Goal: Task Accomplishment & Management: Manage account settings

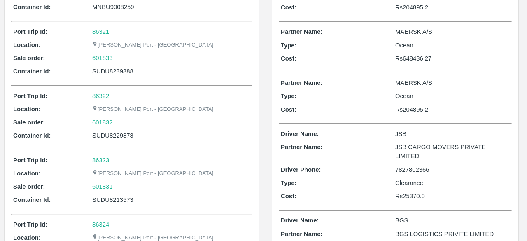
scroll to position [370, 0]
drag, startPoint x: 402, startPoint y: 54, endPoint x: 436, endPoint y: 57, distance: 33.5
click at [436, 57] on p "Rs 648436.27" at bounding box center [452, 58] width 114 height 9
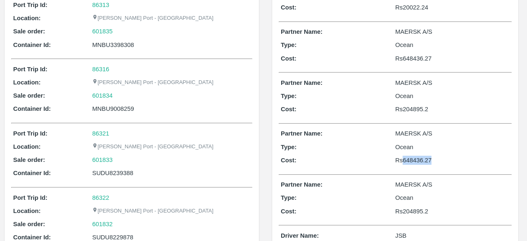
scroll to position [263, 0]
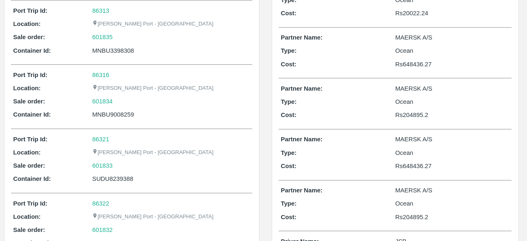
click at [420, 62] on p "Rs 648436.27" at bounding box center [452, 64] width 114 height 9
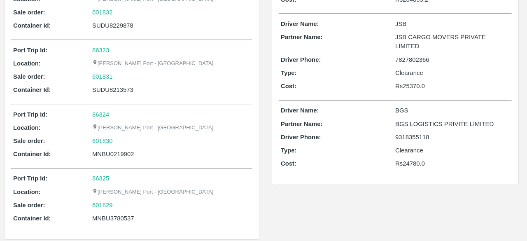
scroll to position [0, 0]
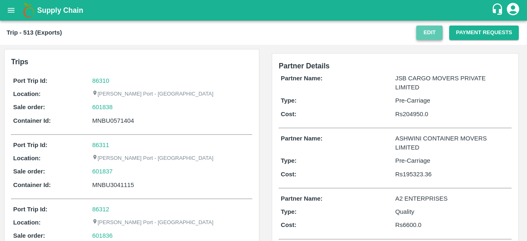
click at [424, 33] on button "Edit" at bounding box center [429, 33] width 26 height 14
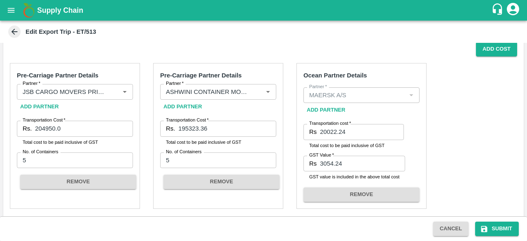
scroll to position [203, 0]
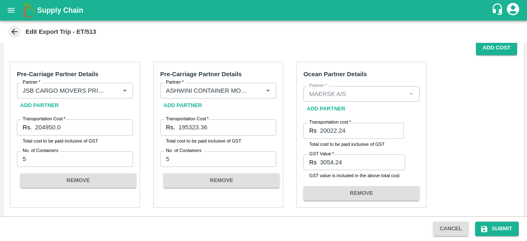
click at [13, 33] on icon at bounding box center [15, 32] width 6 height 6
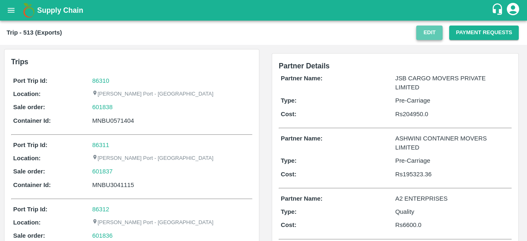
click at [433, 28] on button "Edit" at bounding box center [429, 33] width 26 height 14
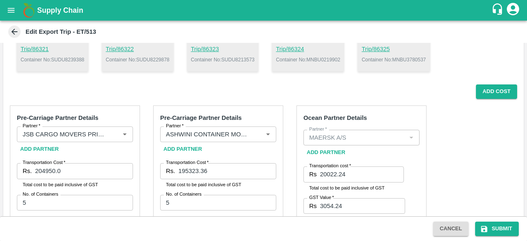
scroll to position [188, 0]
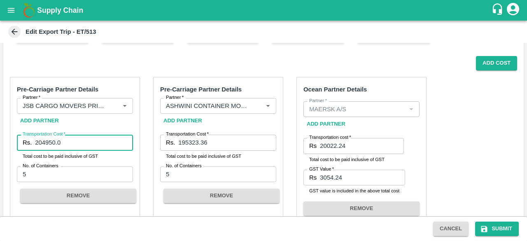
drag, startPoint x: 64, startPoint y: 142, endPoint x: 28, endPoint y: 145, distance: 35.9
click at [28, 145] on div "Rs. 204950.0 Transportation Cost" at bounding box center [75, 143] width 116 height 16
click at [226, 142] on input "195323.36" at bounding box center [227, 143] width 98 height 16
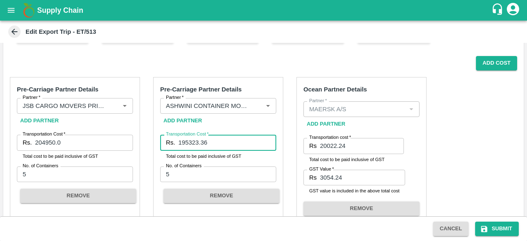
click at [226, 142] on input "195323.36" at bounding box center [227, 143] width 98 height 16
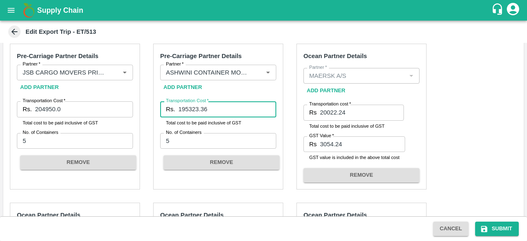
scroll to position [221, 0]
click at [345, 117] on input "20022.24" at bounding box center [362, 112] width 84 height 16
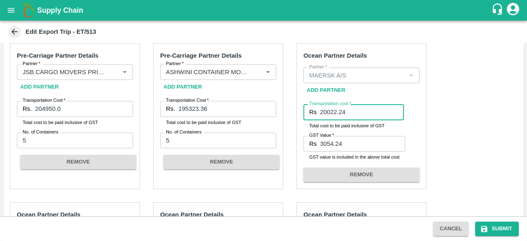
click at [345, 117] on input "20022.24" at bounding box center [362, 112] width 84 height 16
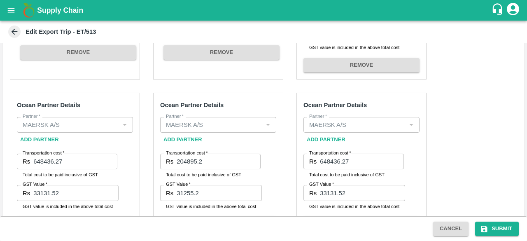
scroll to position [332, 0]
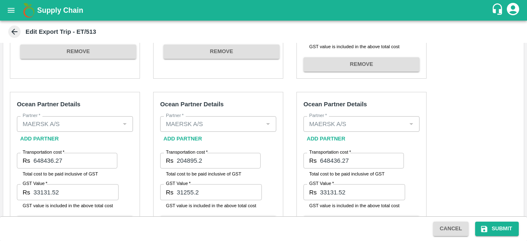
click at [73, 163] on input "648436.27" at bounding box center [75, 161] width 84 height 16
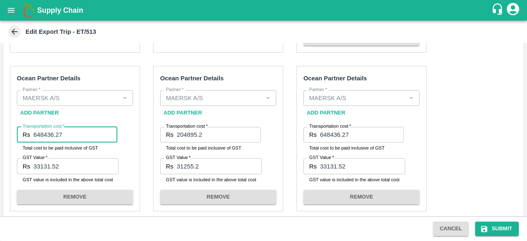
click at [218, 135] on input "204895.2" at bounding box center [219, 135] width 84 height 16
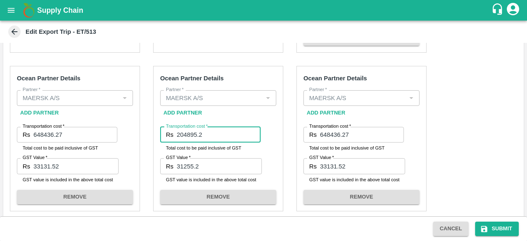
click at [218, 135] on input "204895.2" at bounding box center [219, 135] width 84 height 16
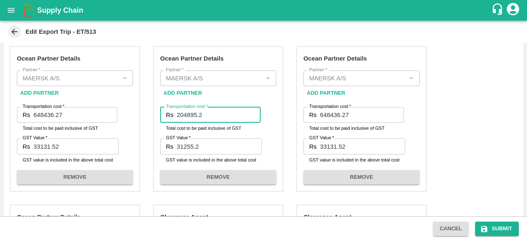
click at [330, 113] on input "648436.27" at bounding box center [362, 115] width 84 height 16
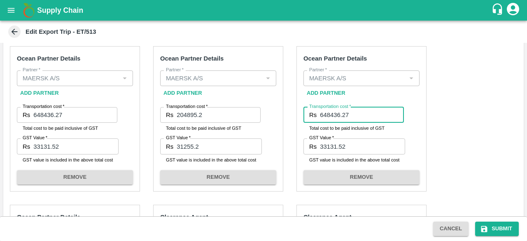
click at [330, 113] on input "648436.27" at bounding box center [362, 115] width 84 height 16
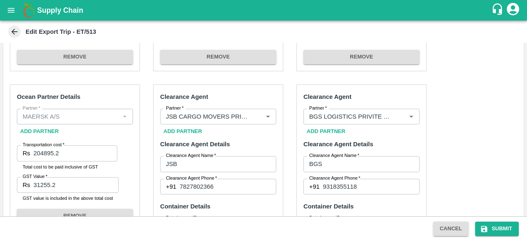
scroll to position [520, 0]
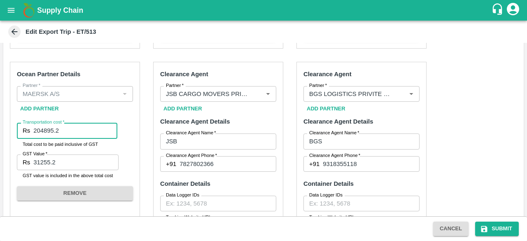
click at [97, 128] on input "204895.2" at bounding box center [75, 131] width 84 height 16
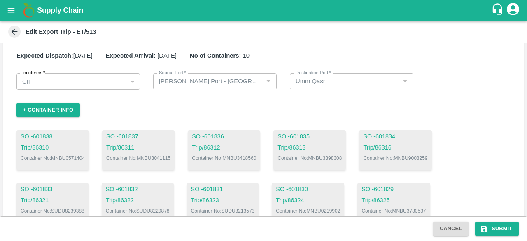
scroll to position [0, 0]
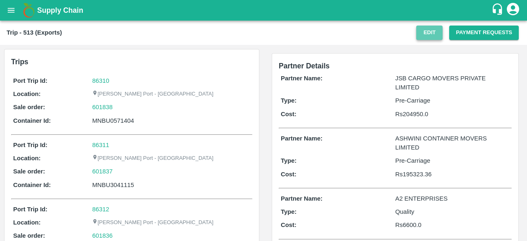
click at [425, 37] on button "Edit" at bounding box center [429, 33] width 26 height 14
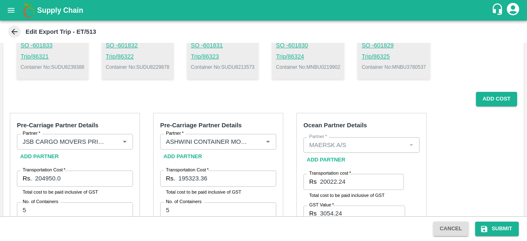
scroll to position [152, 0]
click at [67, 184] on input "204950.0" at bounding box center [84, 178] width 98 height 16
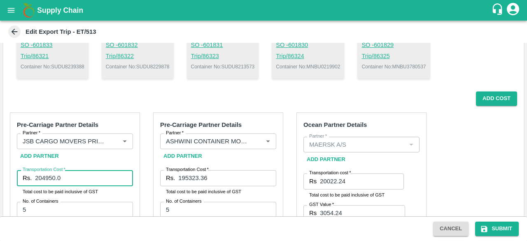
click at [67, 184] on input "204950.0" at bounding box center [84, 178] width 98 height 16
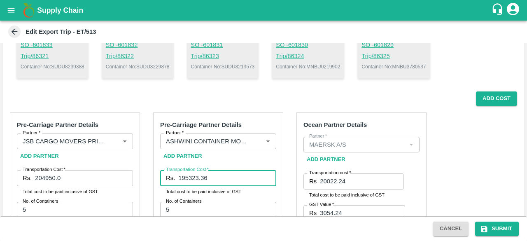
click at [225, 175] on input "195323.36" at bounding box center [227, 178] width 98 height 16
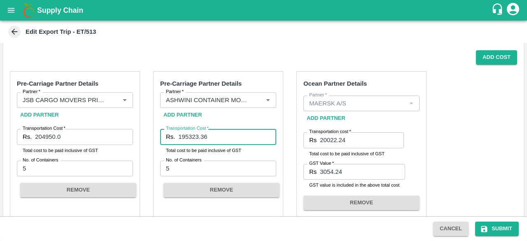
scroll to position [194, 0]
click at [363, 137] on input "20022.24" at bounding box center [362, 140] width 84 height 16
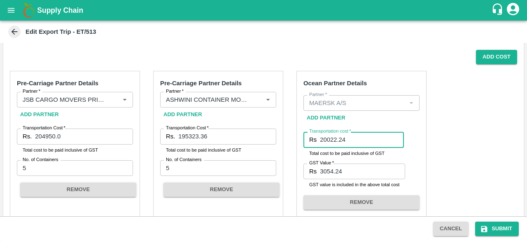
click at [363, 137] on input "20022.24" at bounding box center [362, 140] width 84 height 16
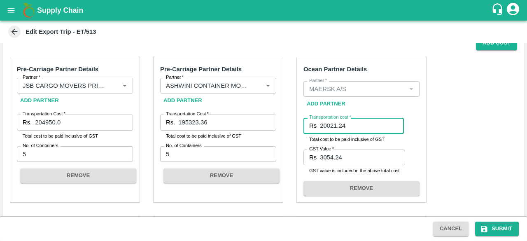
type input "20021.24"
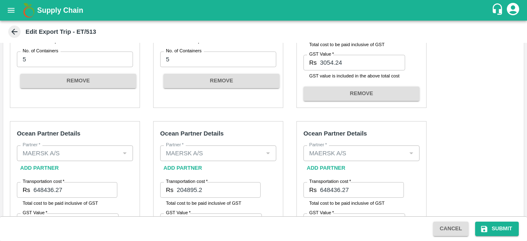
scroll to position [303, 0]
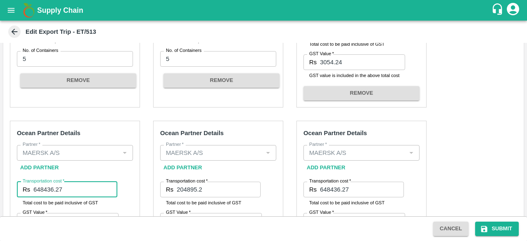
click at [83, 184] on input "648436.27" at bounding box center [75, 189] width 84 height 16
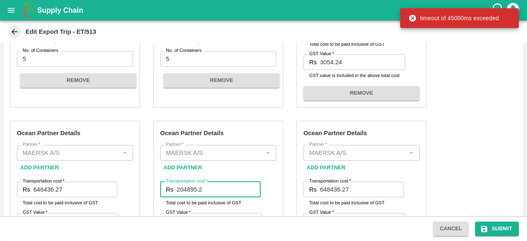
click at [196, 189] on input "204895.2" at bounding box center [219, 189] width 84 height 16
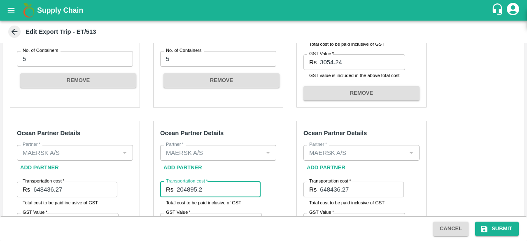
click at [196, 189] on input "204895.2" at bounding box center [219, 189] width 84 height 16
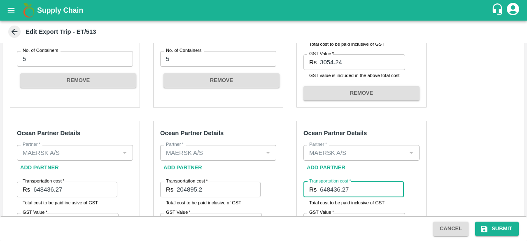
click at [339, 188] on input "648436.27" at bounding box center [362, 189] width 84 height 16
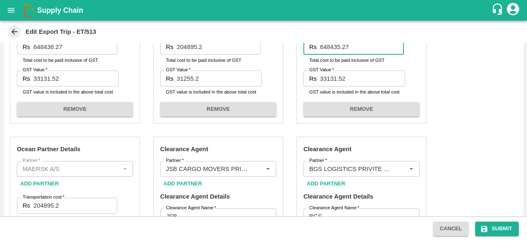
scroll to position [471, 0]
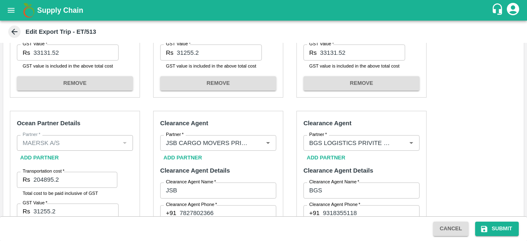
type input "648435.27"
click at [90, 179] on input "204895.2" at bounding box center [75, 180] width 84 height 16
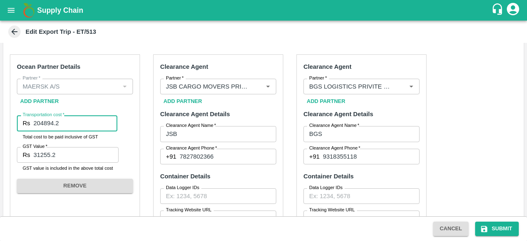
scroll to position [528, 0]
type input "204894.2"
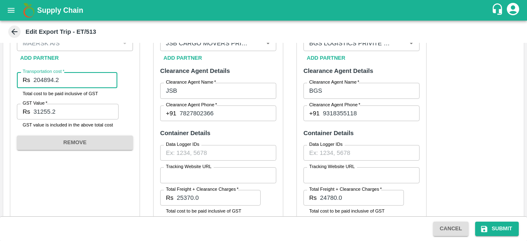
scroll to position [595, 0]
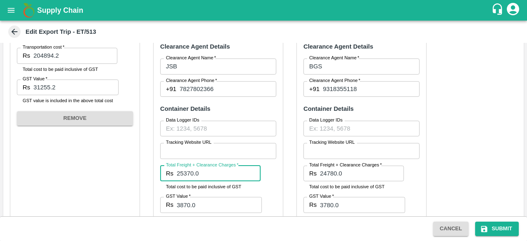
click at [218, 172] on input "25370.0" at bounding box center [219, 173] width 84 height 16
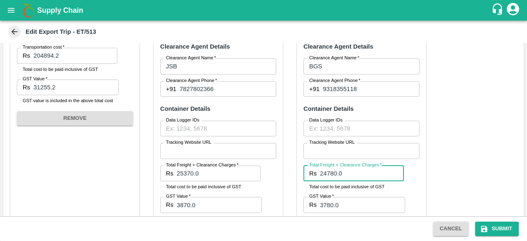
click at [333, 173] on input "24780.0" at bounding box center [362, 173] width 84 height 16
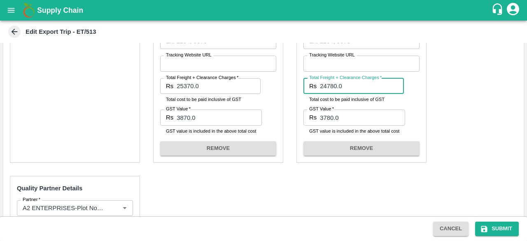
scroll to position [748, 0]
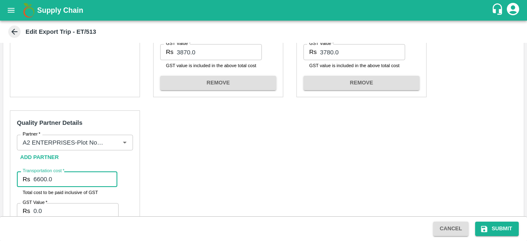
click at [91, 182] on input "6600.0" at bounding box center [75, 179] width 84 height 16
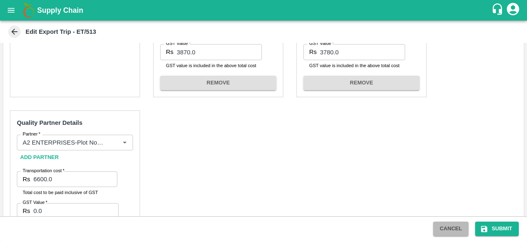
click at [439, 227] on button "Cancel" at bounding box center [450, 228] width 35 height 14
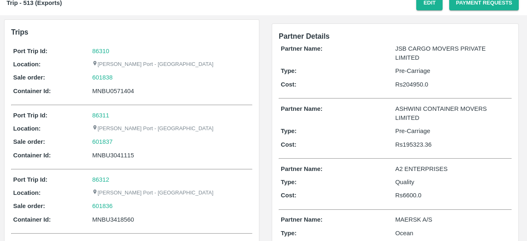
scroll to position [34, 0]
